Goal: Transaction & Acquisition: Subscribe to service/newsletter

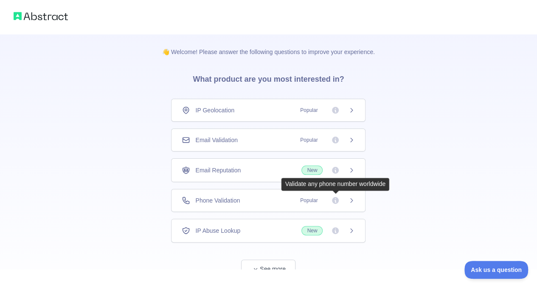
click at [339, 198] on icon at bounding box center [335, 200] width 7 height 7
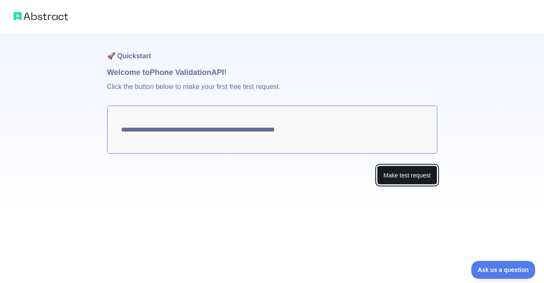
click at [388, 180] on button "Make test request" at bounding box center [407, 174] width 60 height 19
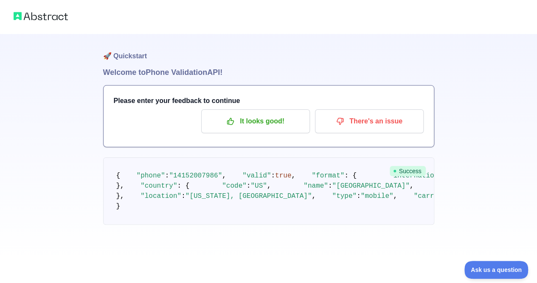
scroll to position [42, 0]
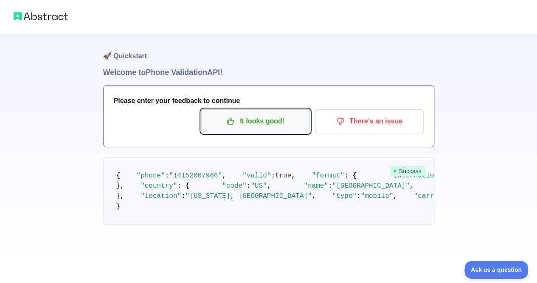
click at [273, 114] on p "It looks good!" at bounding box center [256, 121] width 96 height 14
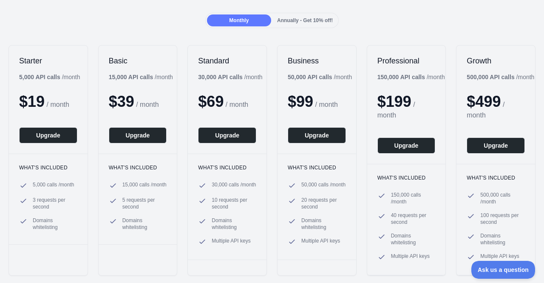
scroll to position [61, 0]
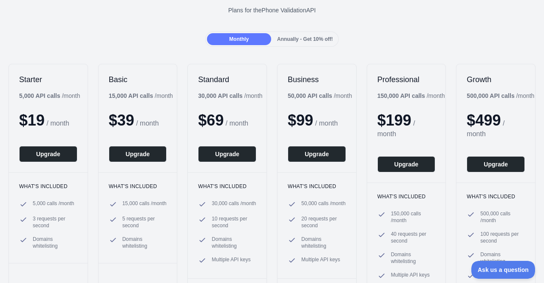
click at [291, 36] on span "Annually - Get 10% off!" at bounding box center [305, 39] width 56 height 6
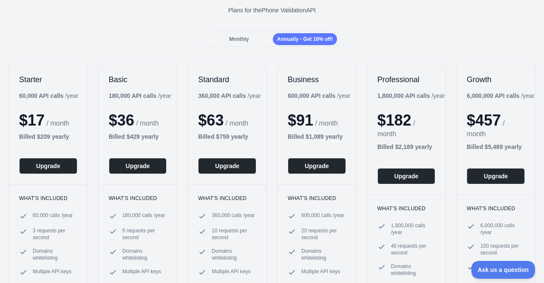
click at [242, 40] on span "Monthly" at bounding box center [239, 39] width 20 height 6
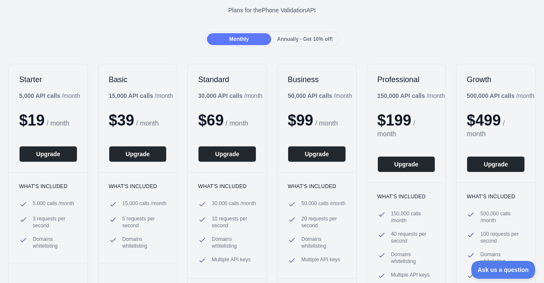
click at [312, 39] on span "Annually - Get 10% off!" at bounding box center [305, 39] width 56 height 6
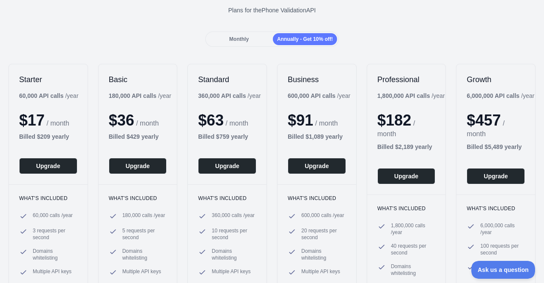
click at [223, 35] on div "Monthly" at bounding box center [239, 39] width 64 height 12
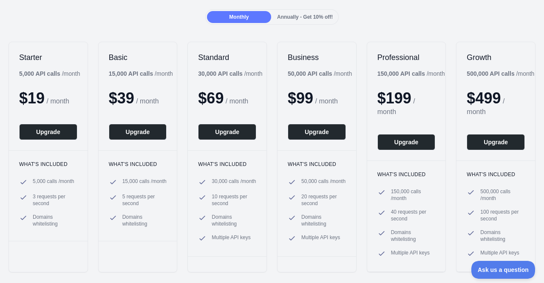
scroll to position [0, 0]
